Goal: Information Seeking & Learning: Learn about a topic

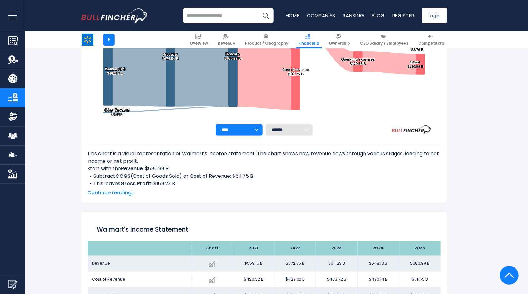
scroll to position [180, 0]
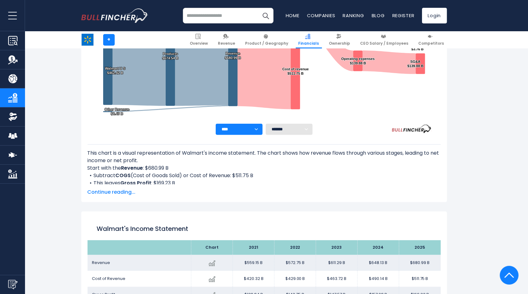
click at [114, 188] on div "This chart is a visual representation of Walmart's income statement. The chart …" at bounding box center [264, 165] width 353 height 61
click at [117, 191] on span "Continue reading..." at bounding box center [264, 193] width 353 height 8
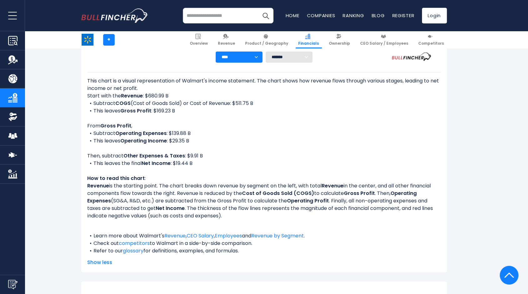
scroll to position [253, 0]
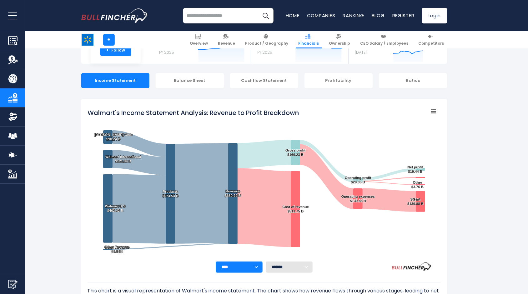
scroll to position [339, 0]
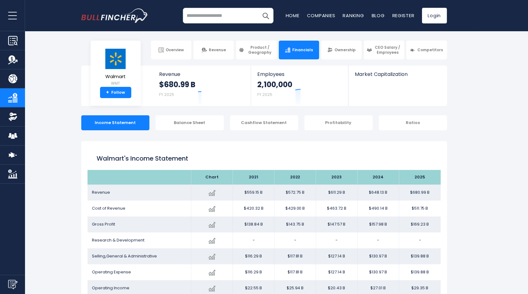
scroll to position [29, 0]
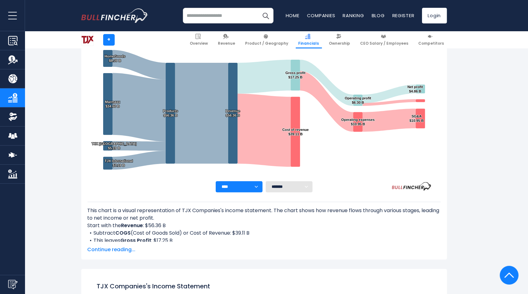
scroll to position [129, 0]
